Goal: Information Seeking & Learning: Learn about a topic

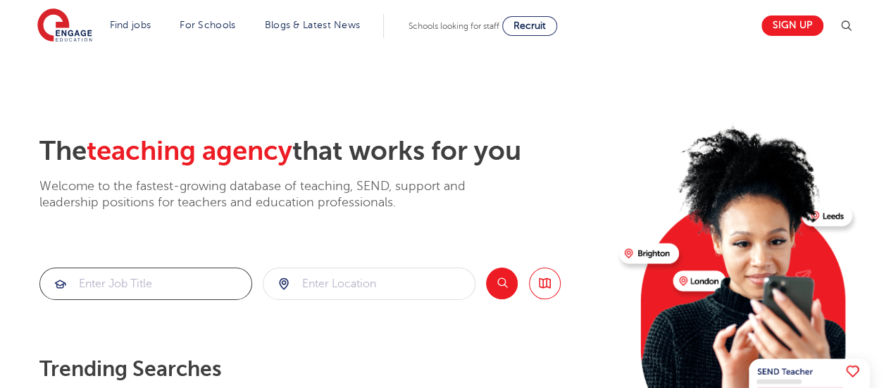
click at [93, 286] on input "search" at bounding box center [145, 283] width 211 height 31
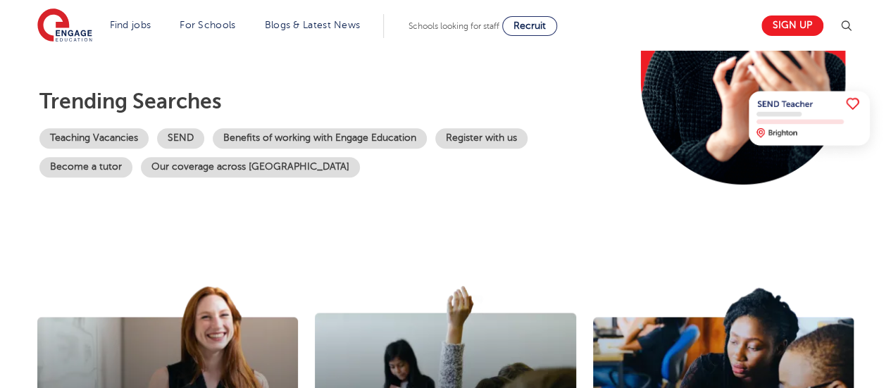
scroll to position [268, 0]
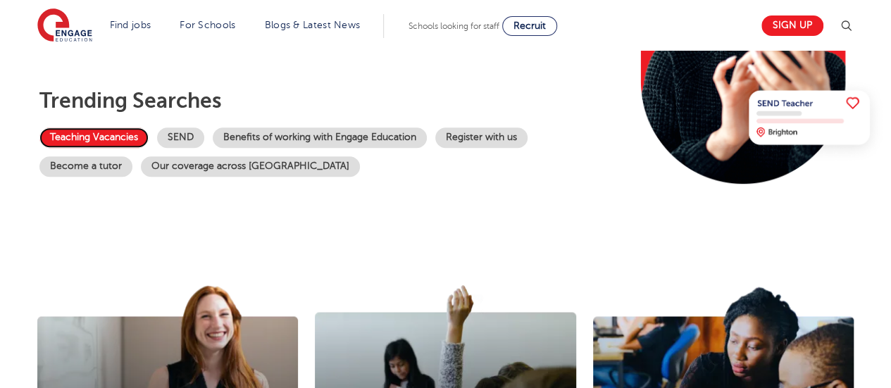
click at [99, 135] on link "Teaching Vacancies" at bounding box center [93, 138] width 109 height 20
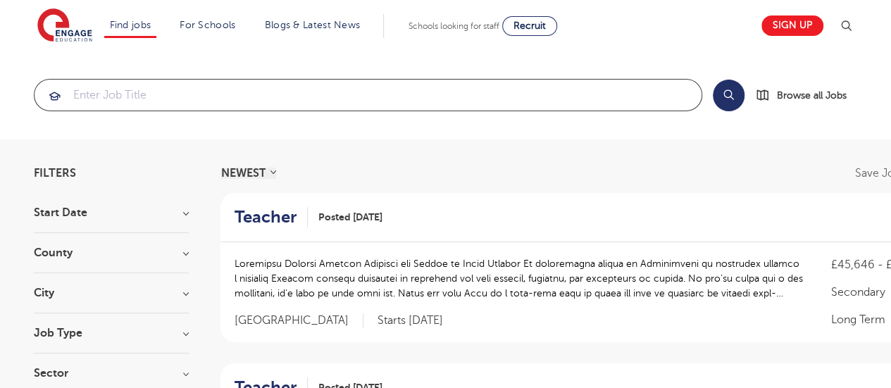
click at [80, 98] on input "search" at bounding box center [368, 95] width 667 height 31
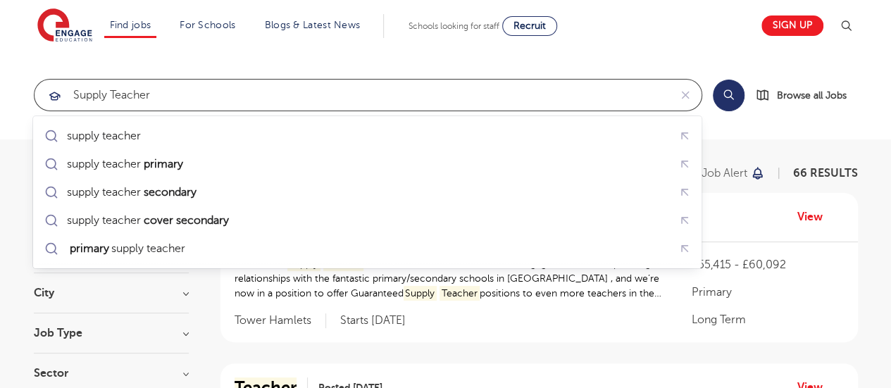
type input "supply teacher"
click button "Submit" at bounding box center [0, 0] width 0 height 0
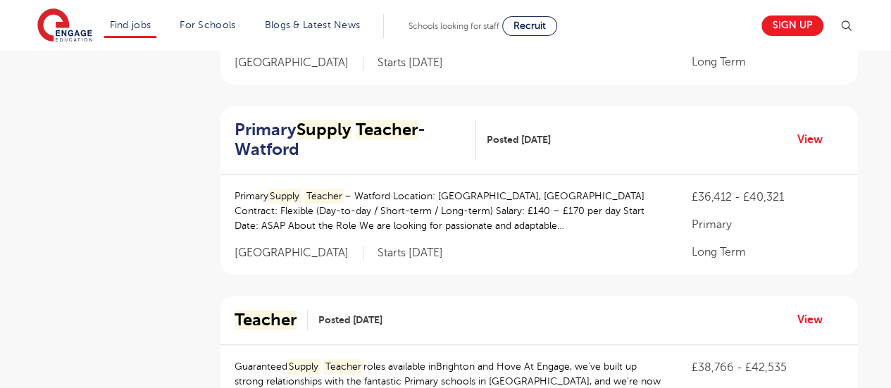
scroll to position [429, 0]
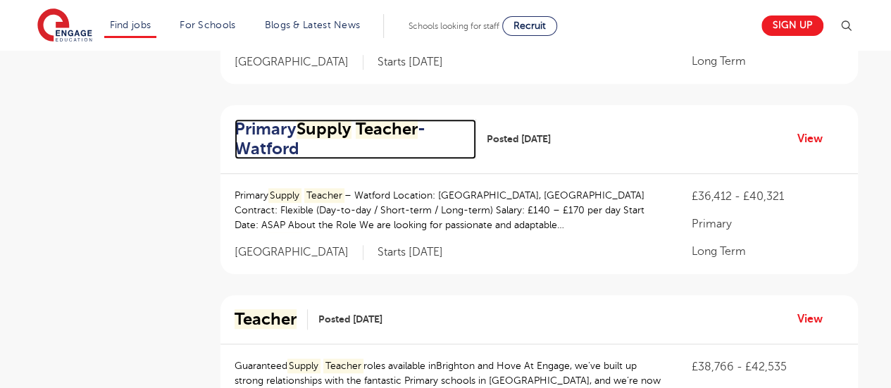
click at [375, 131] on mark "Teacher" at bounding box center [387, 129] width 62 height 20
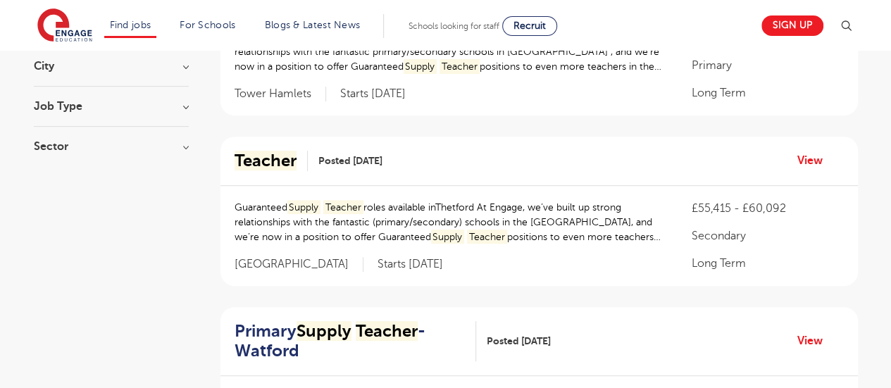
scroll to position [0, 0]
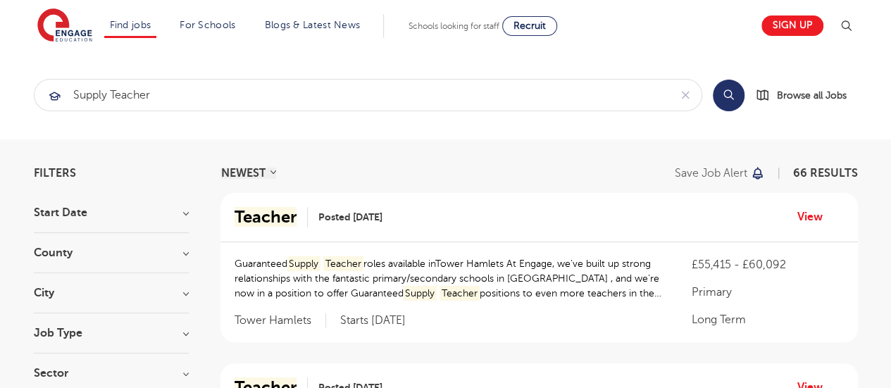
click at [185, 213] on h3 "Start Date" at bounding box center [111, 212] width 155 height 11
click at [80, 240] on span "October" at bounding box center [76, 241] width 43 height 13
click at [64, 240] on input "[DATE]" at bounding box center [59, 239] width 9 height 9
checkbox input "true"
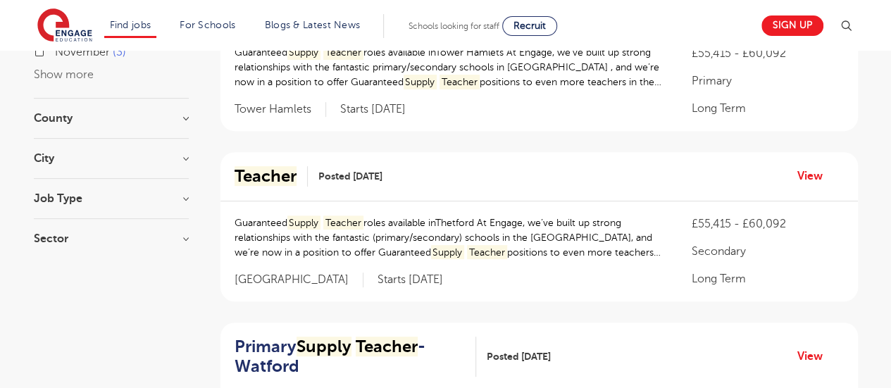
scroll to position [209, 0]
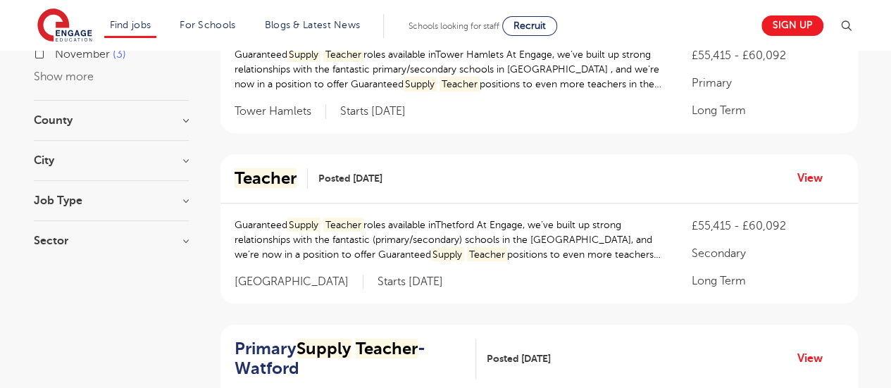
click at [187, 118] on h3 "County" at bounding box center [111, 120] width 155 height 11
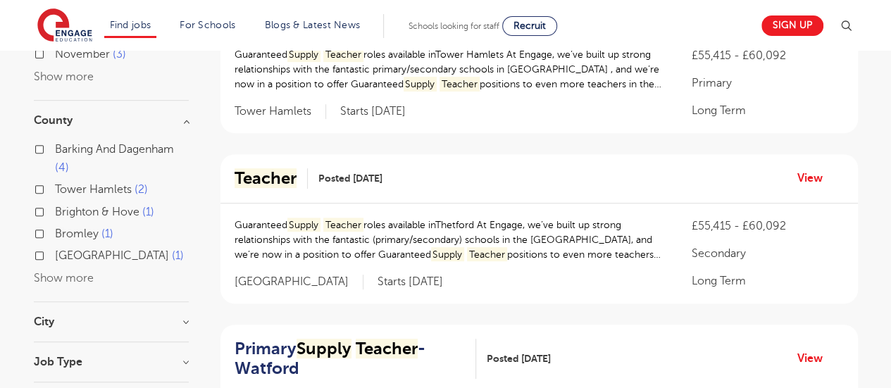
click at [76, 280] on button "Show more" at bounding box center [64, 278] width 60 height 13
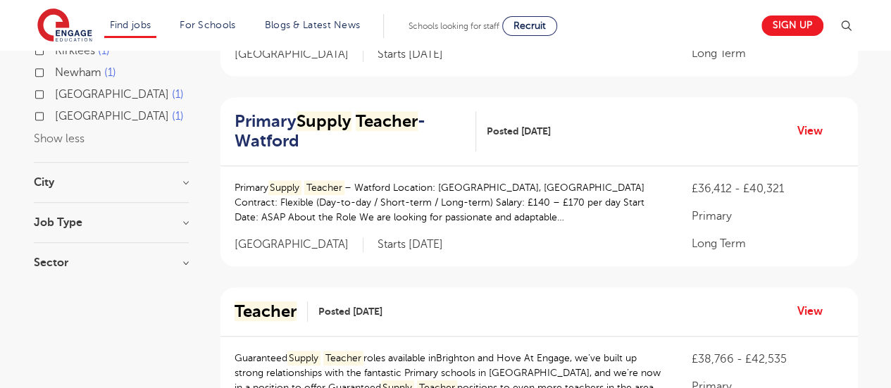
scroll to position [435, 0]
click at [175, 183] on h3 "City" at bounding box center [111, 183] width 155 height 11
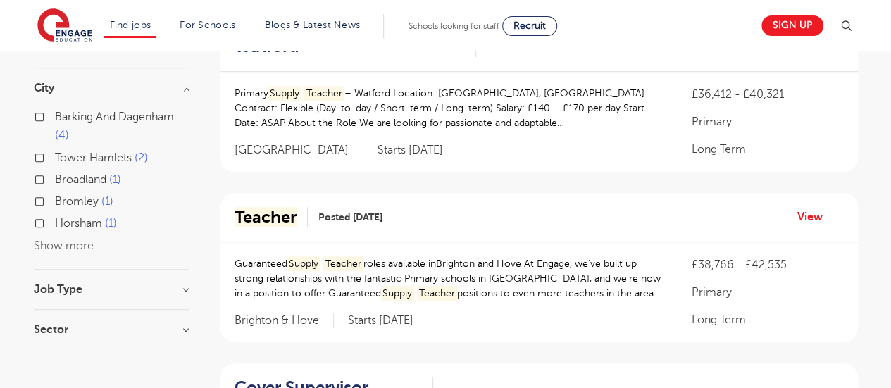
scroll to position [532, 0]
click at [77, 246] on button "Show more" at bounding box center [64, 245] width 60 height 13
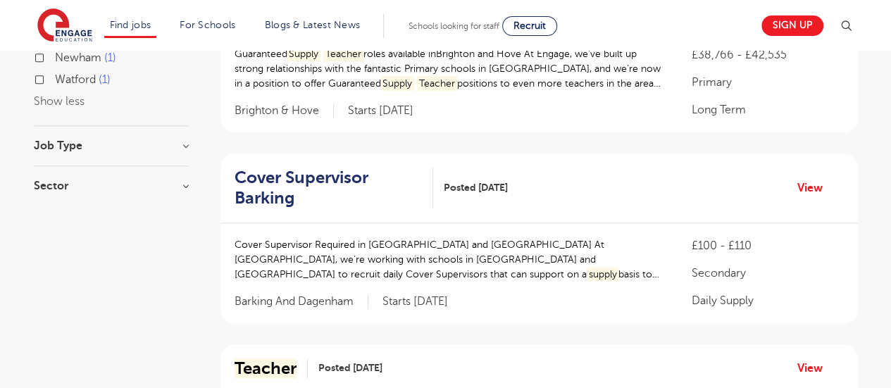
scroll to position [742, 0]
click at [185, 145] on h3 "Job Type" at bounding box center [111, 144] width 155 height 11
click at [55, 197] on label "Daily Supply 6" at bounding box center [94, 196] width 79 height 18
click at [55, 197] on input "Daily Supply 6" at bounding box center [59, 193] width 9 height 9
checkbox input "true"
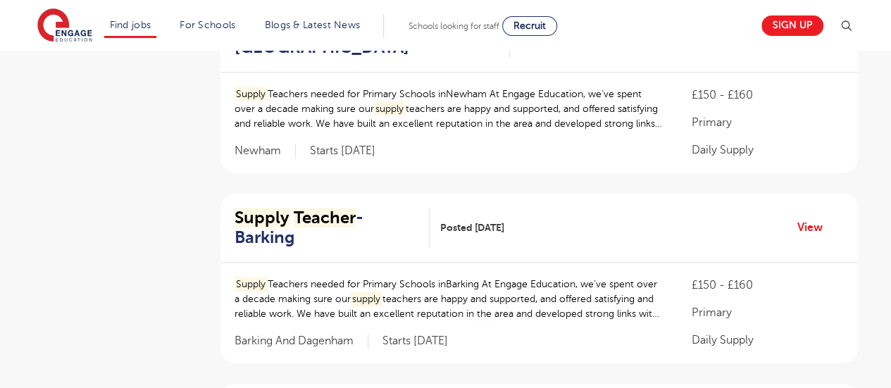
scroll to position [610, 0]
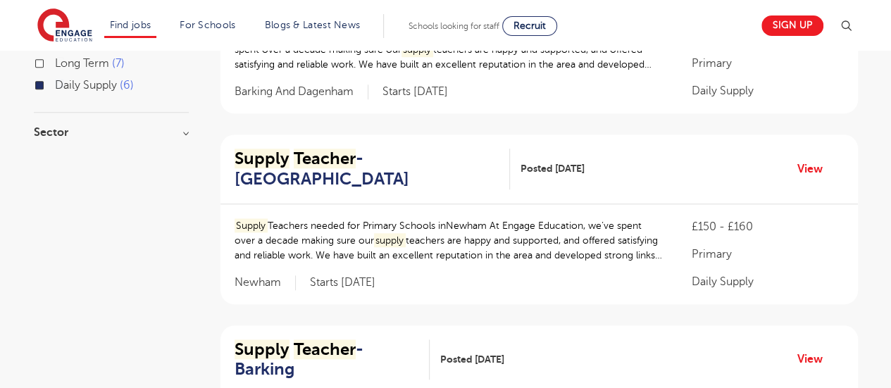
click at [187, 130] on h3 "Sector" at bounding box center [111, 132] width 155 height 11
click at [55, 184] on label "Secondary 1" at bounding box center [89, 184] width 69 height 18
click at [55, 184] on input "Secondary 1" at bounding box center [59, 182] width 9 height 9
checkbox input "true"
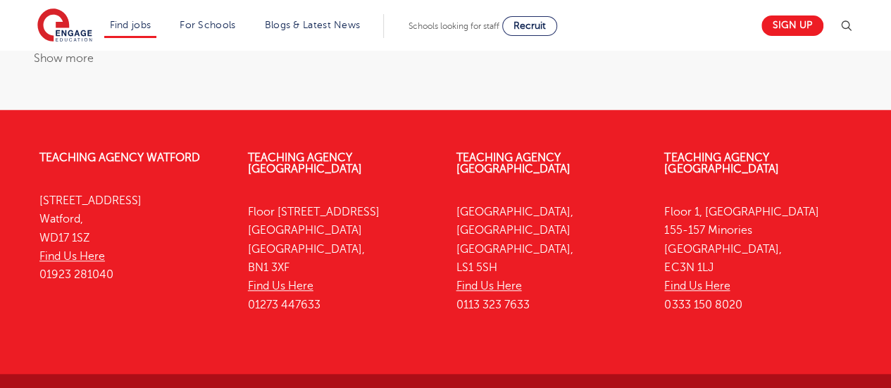
scroll to position [544, 0]
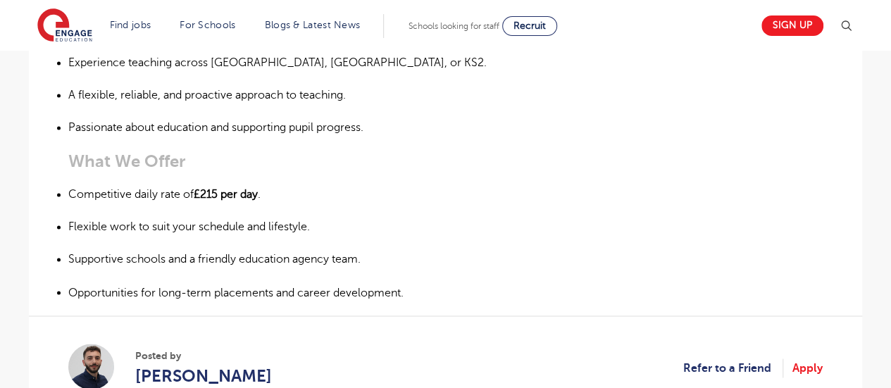
scroll to position [1062, 0]
